Goal: Transaction & Acquisition: Purchase product/service

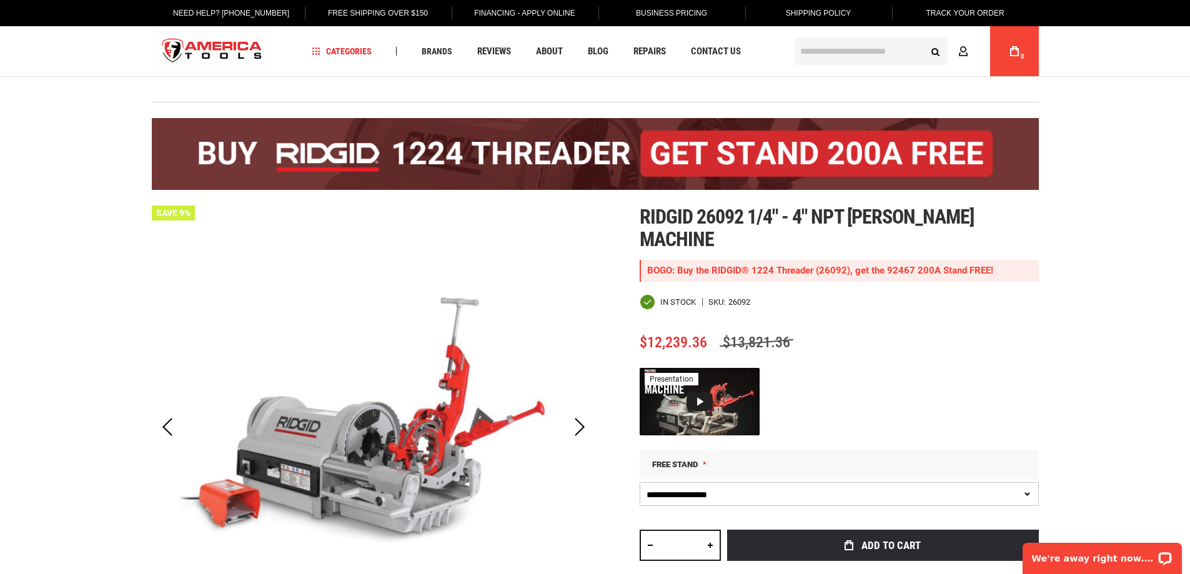
click at [914, 272] on div "BOGO: Buy the RIDGID® 1224 Threader (26092), get the 92467 200A Stand FREE!" at bounding box center [838, 271] width 399 height 22
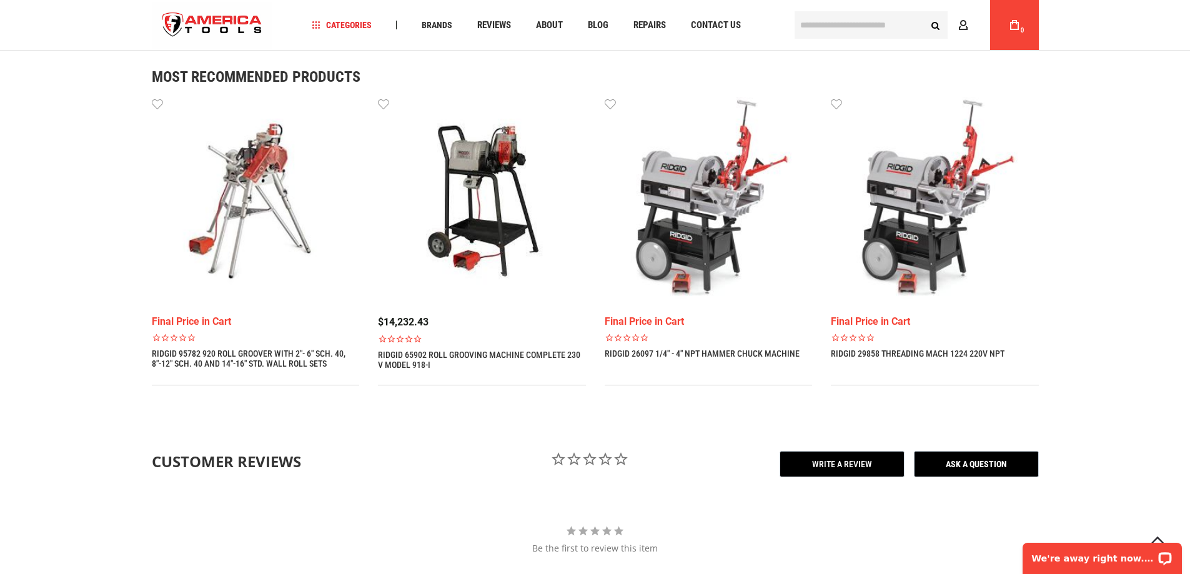
scroll to position [1124, 0]
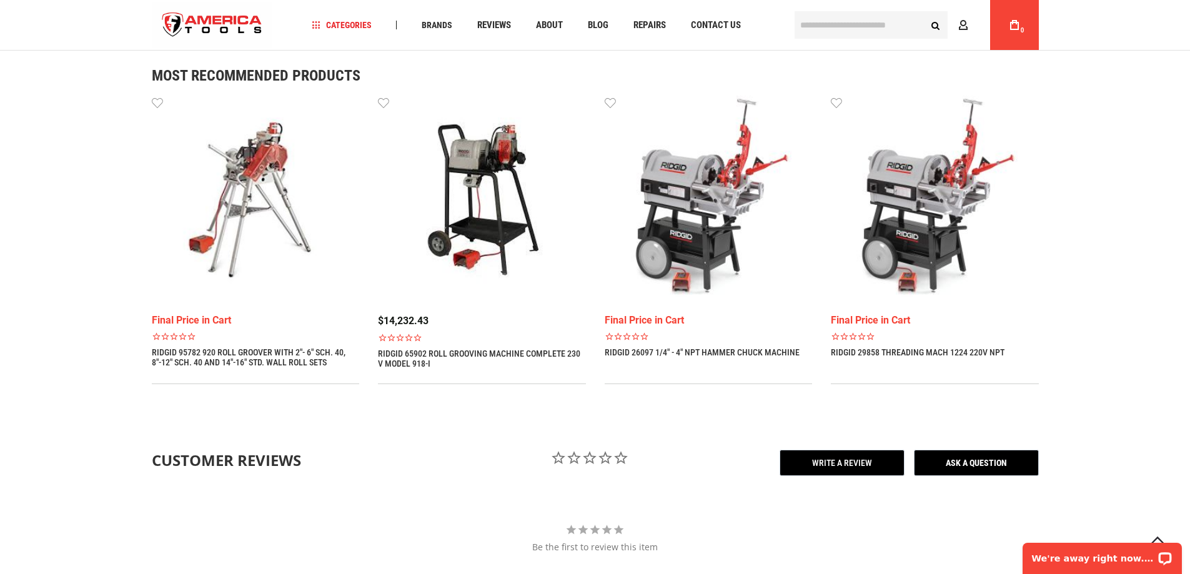
click at [688, 211] on img at bounding box center [709, 200] width 208 height 208
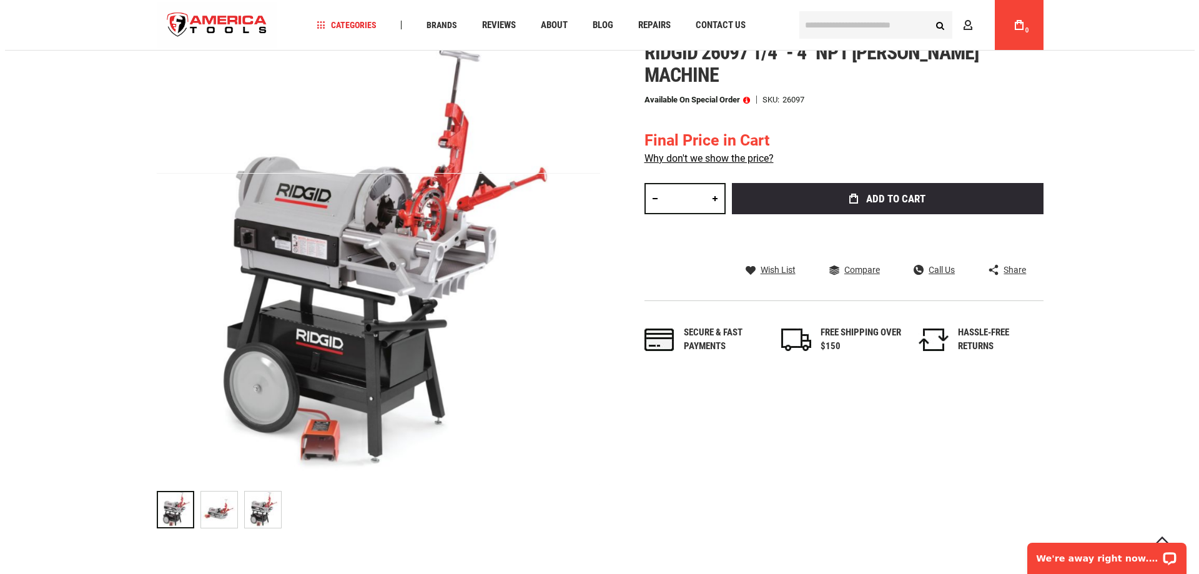
scroll to position [173, 0]
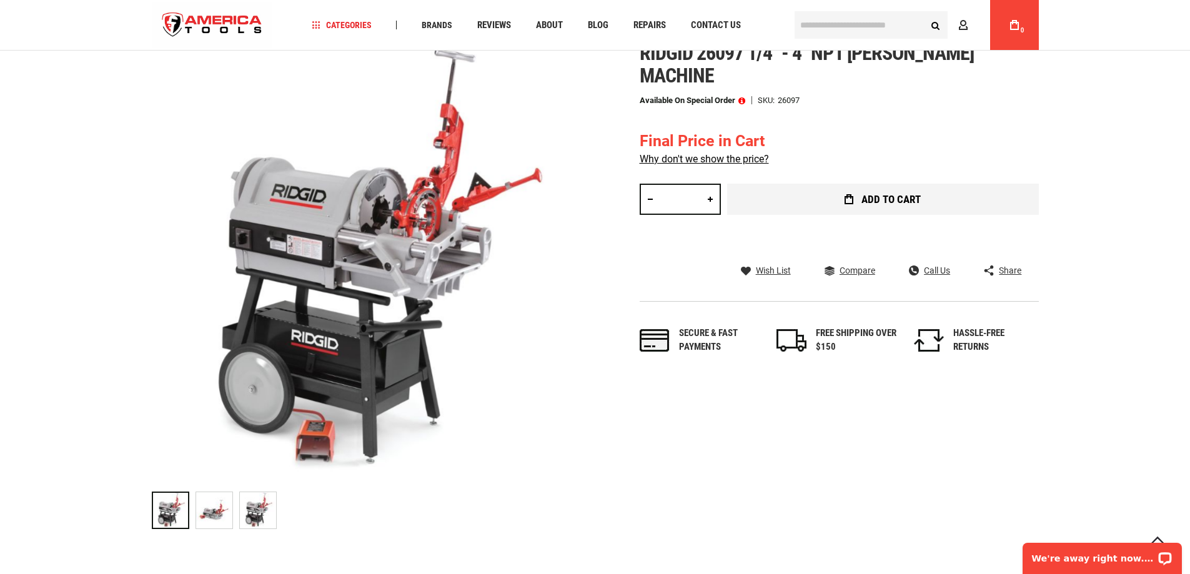
click at [896, 195] on span "Add to Cart" at bounding box center [890, 199] width 59 height 11
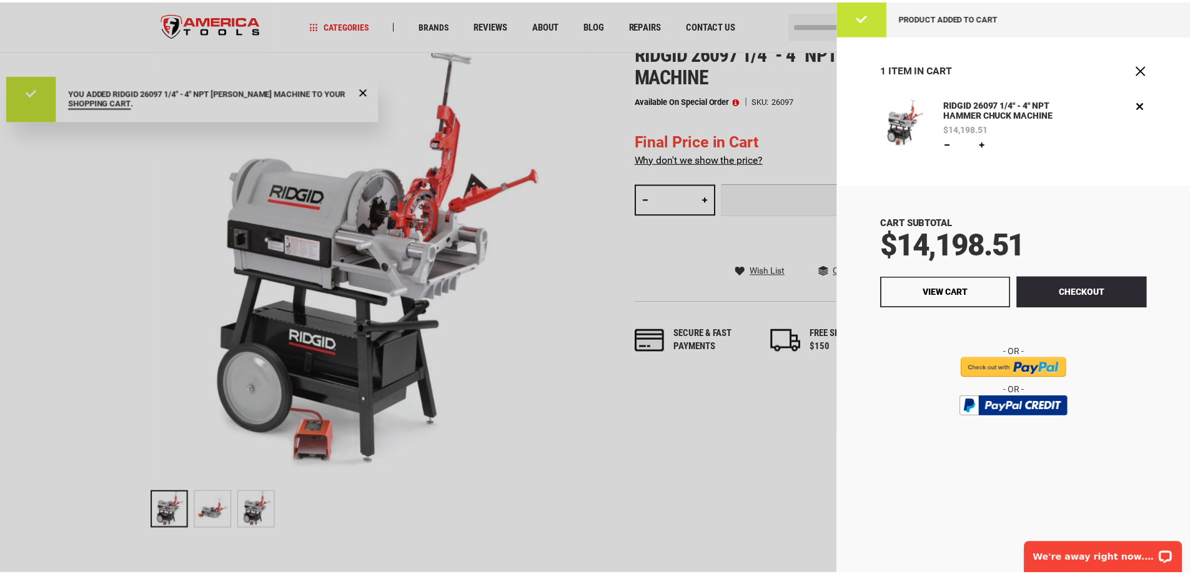
scroll to position [0, 0]
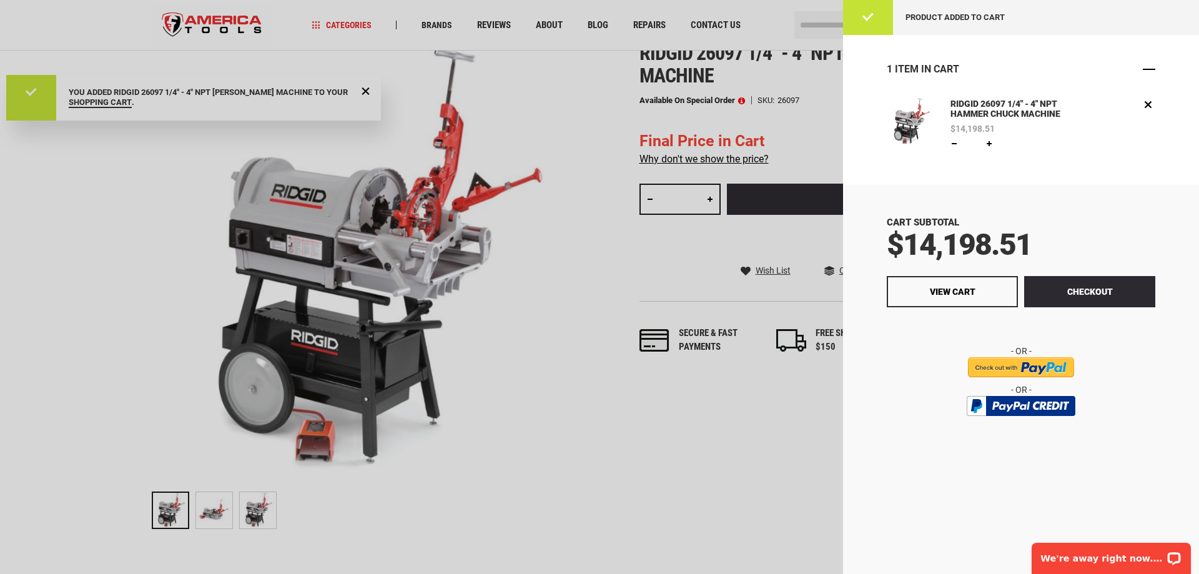
click at [1150, 70] on span "Close" at bounding box center [1149, 69] width 12 height 12
